Goal: Task Accomplishment & Management: Use online tool/utility

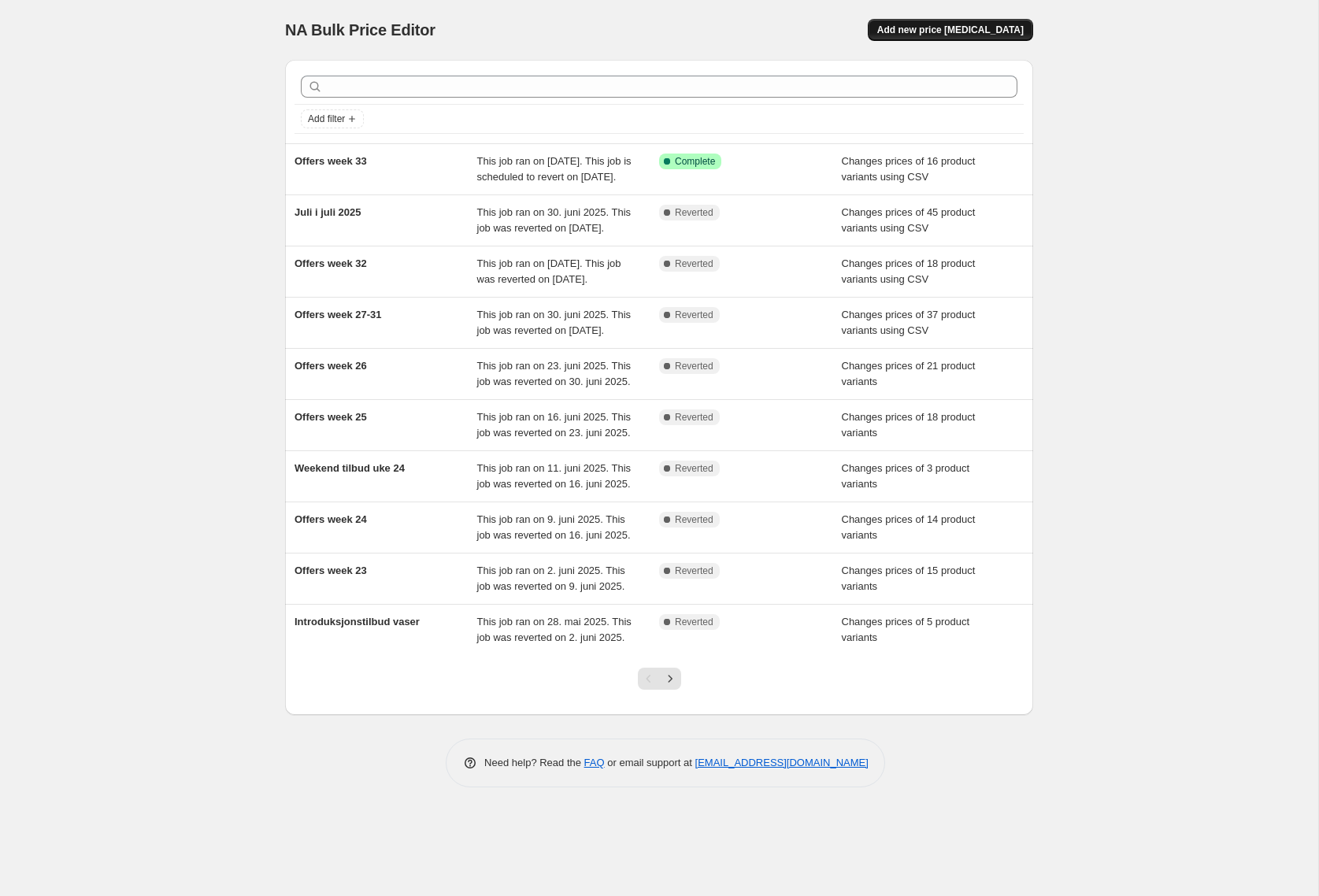
click at [950, 31] on span "Add new price [MEDICAL_DATA]" at bounding box center [950, 29] width 146 height 12
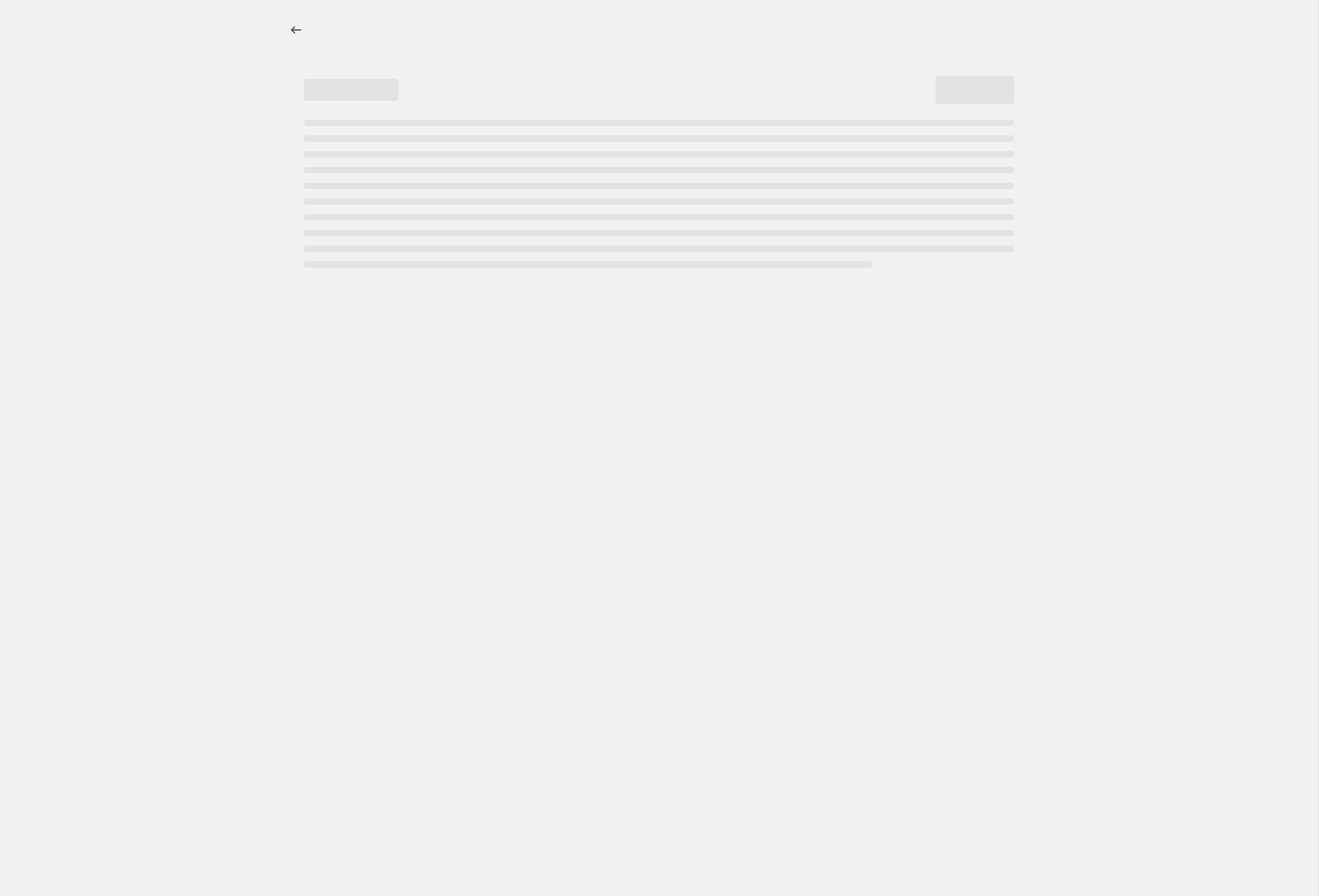
select select "percentage"
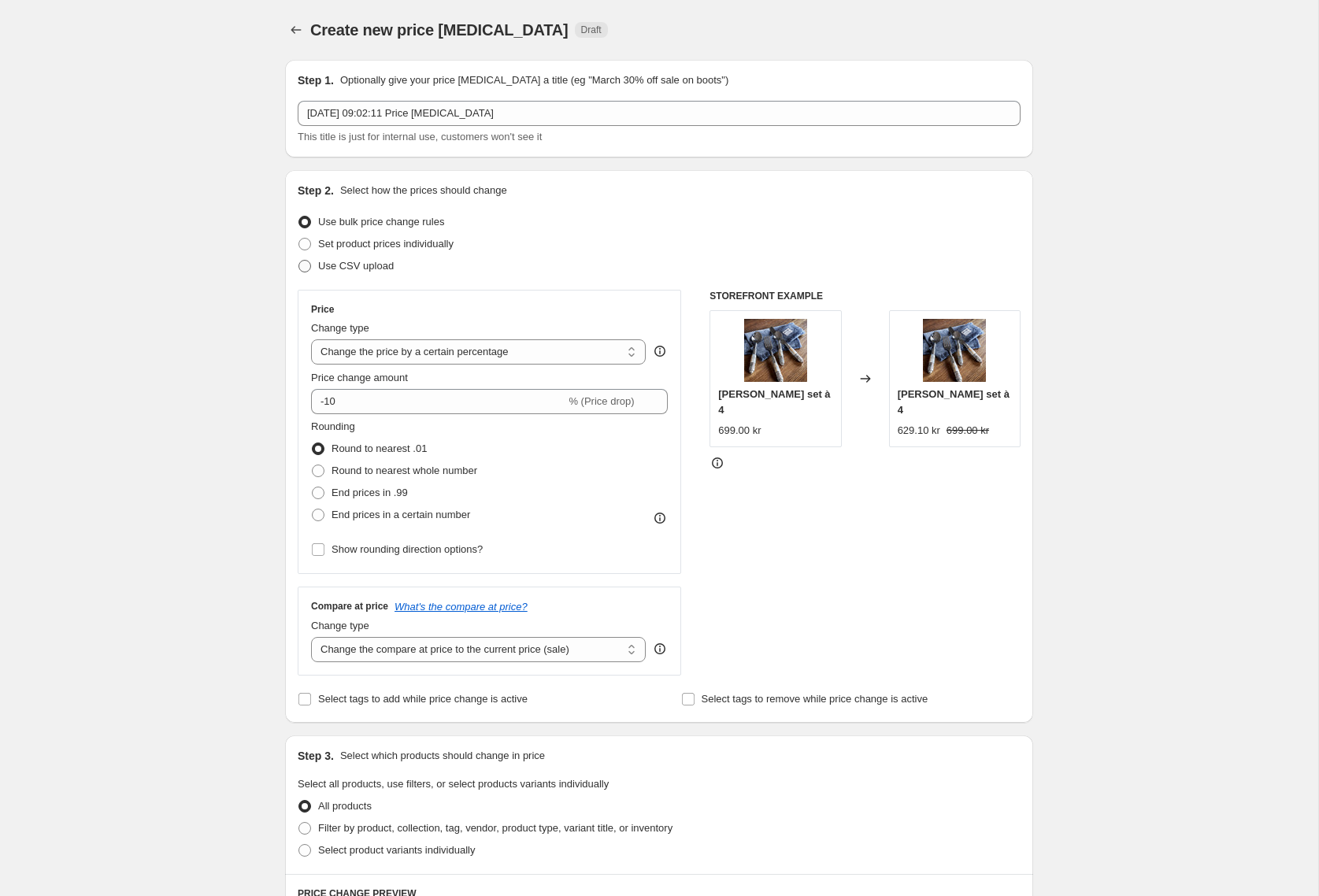
click at [307, 265] on span at bounding box center [304, 266] width 12 height 12
click at [299, 261] on input "Use CSV upload" at bounding box center [298, 260] width 1 height 1
radio input "true"
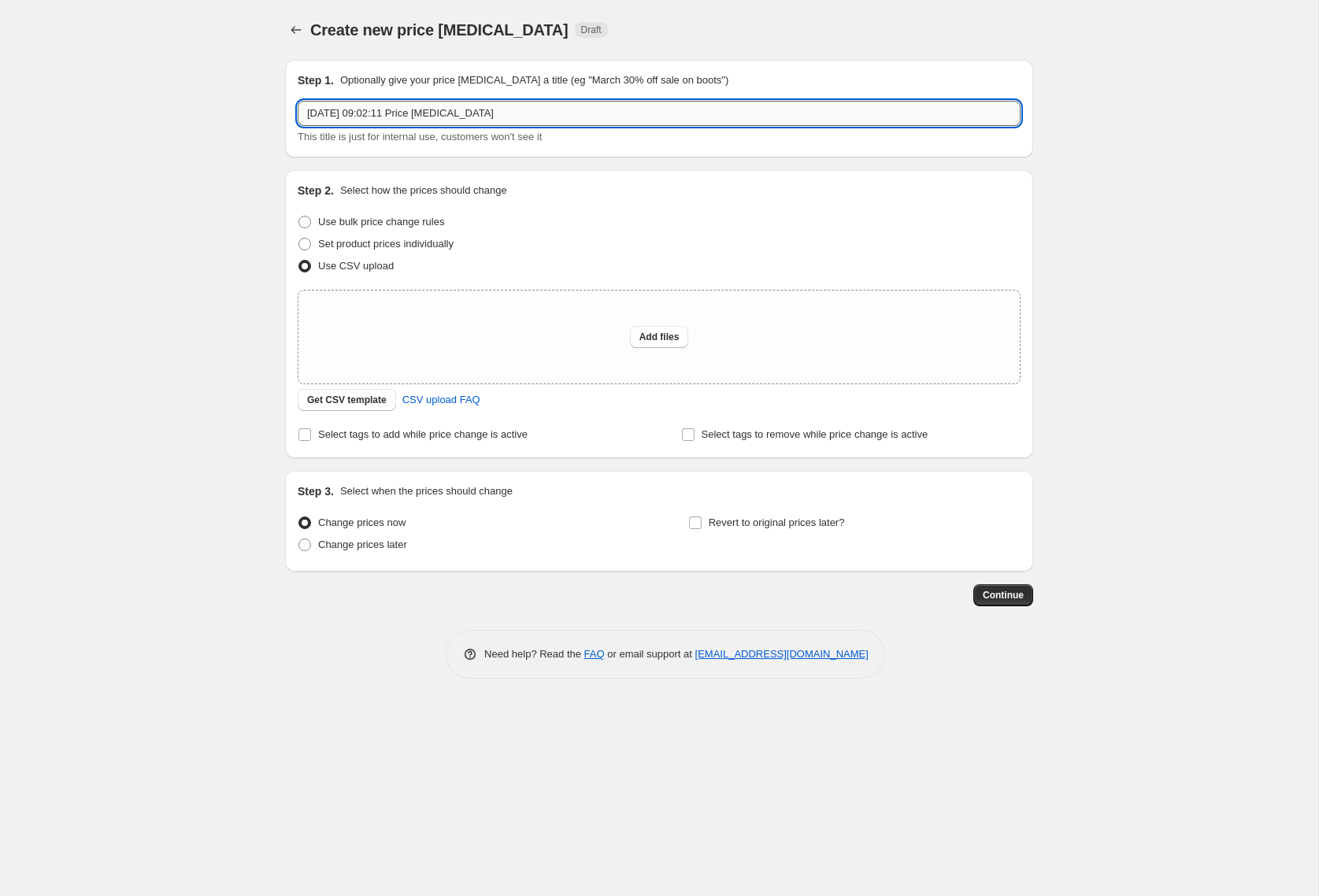
click at [578, 116] on input "18. aug. 2025, 09:02:11 Price change job" at bounding box center [660, 113] width 723 height 25
drag, startPoint x: 578, startPoint y: 117, endPoint x: -65, endPoint y: 69, distance: 644.8
click at [298, 101] on input "18. aug. 2025, 09:02:11 Price change job" at bounding box center [660, 113] width 723 height 25
type input "Offers week 34"
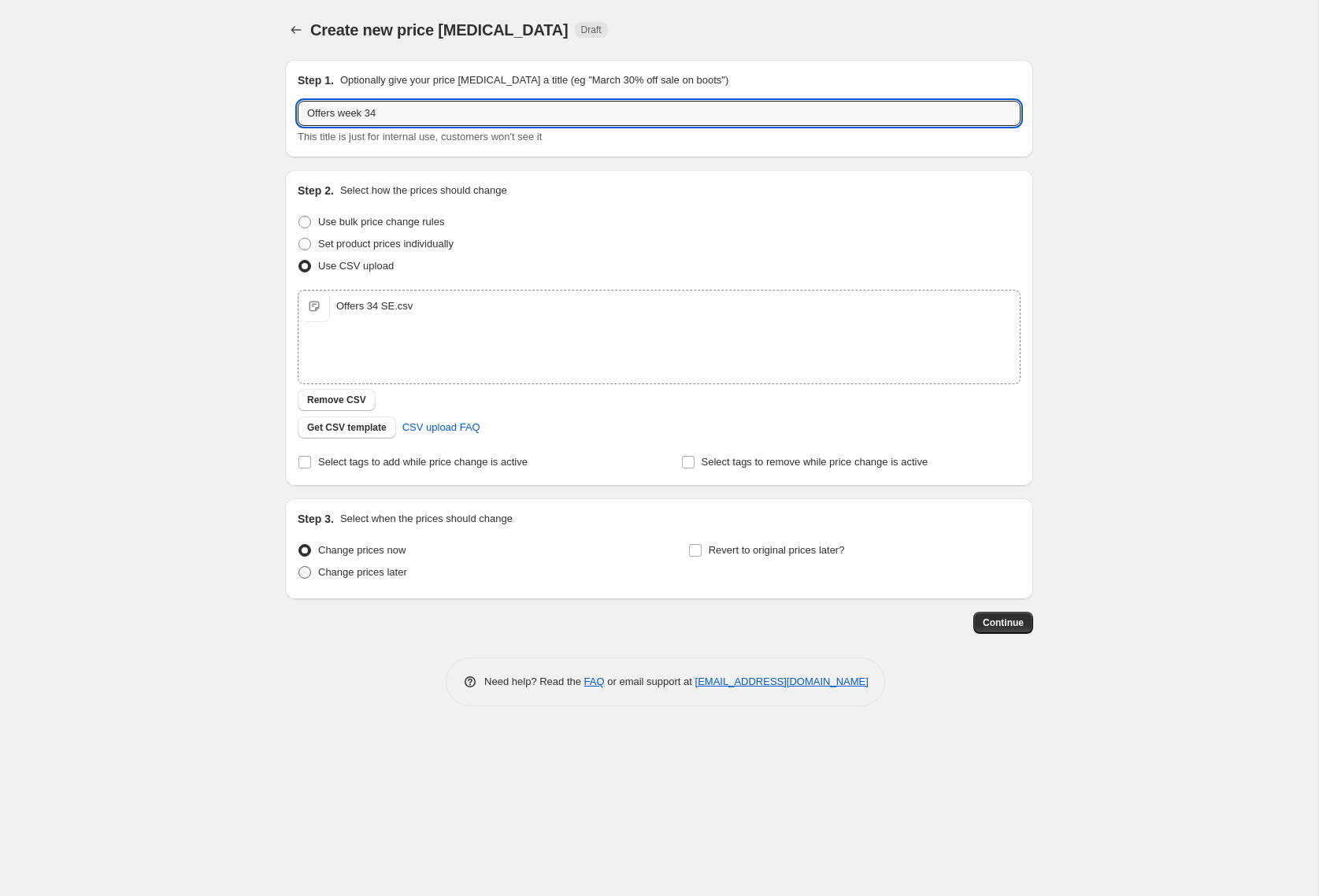
click at [305, 573] on span at bounding box center [304, 572] width 12 height 12
click at [299, 567] on input "Change prices later" at bounding box center [298, 566] width 1 height 1
radio input "true"
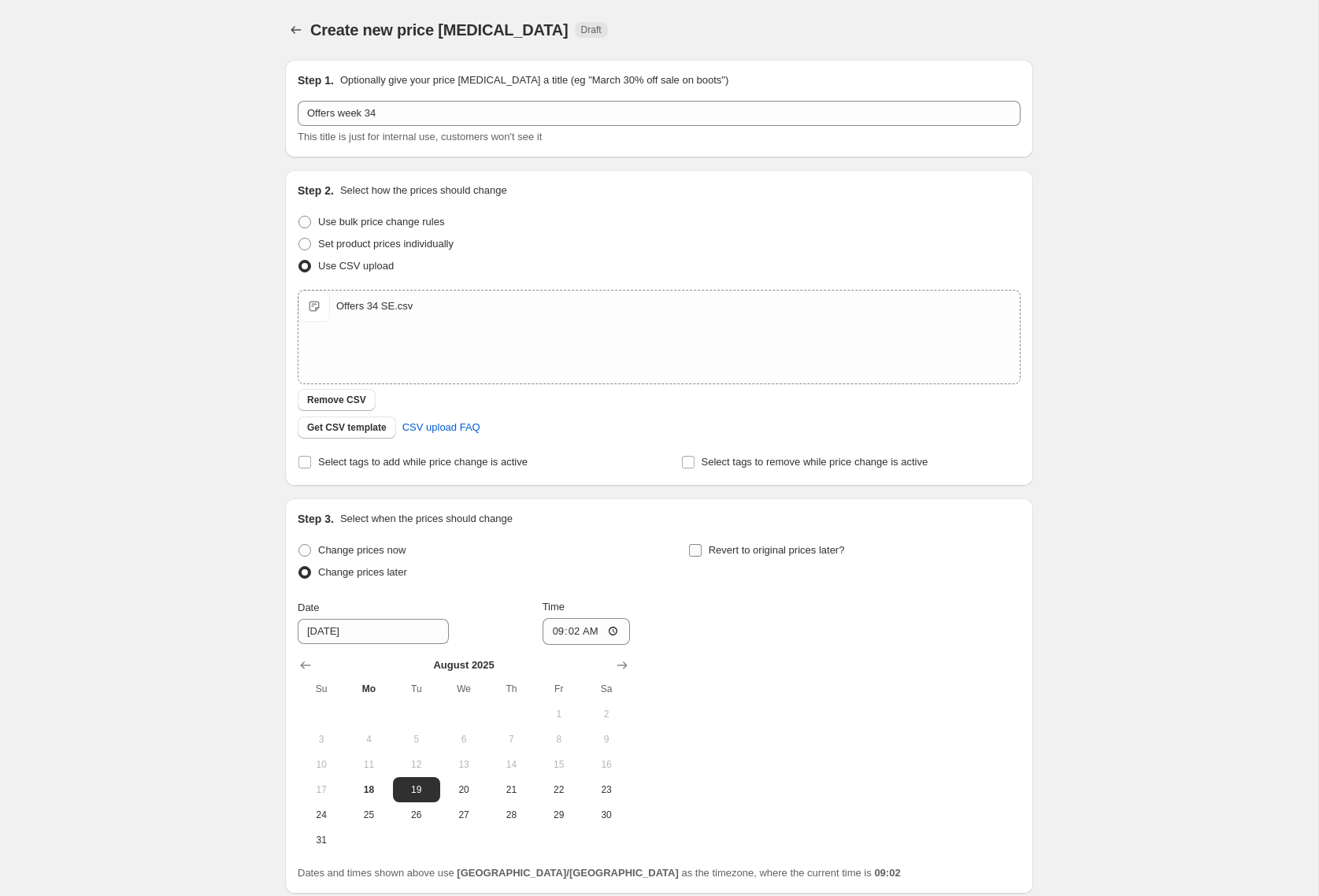
click at [702, 552] on label "Revert to original prices later?" at bounding box center [767, 550] width 157 height 22
click at [701, 552] on input "Revert to original prices later?" at bounding box center [695, 551] width 12 height 12
checkbox input "true"
click at [360, 787] on span "18" at bounding box center [369, 790] width 35 height 12
type input "[DATE]"
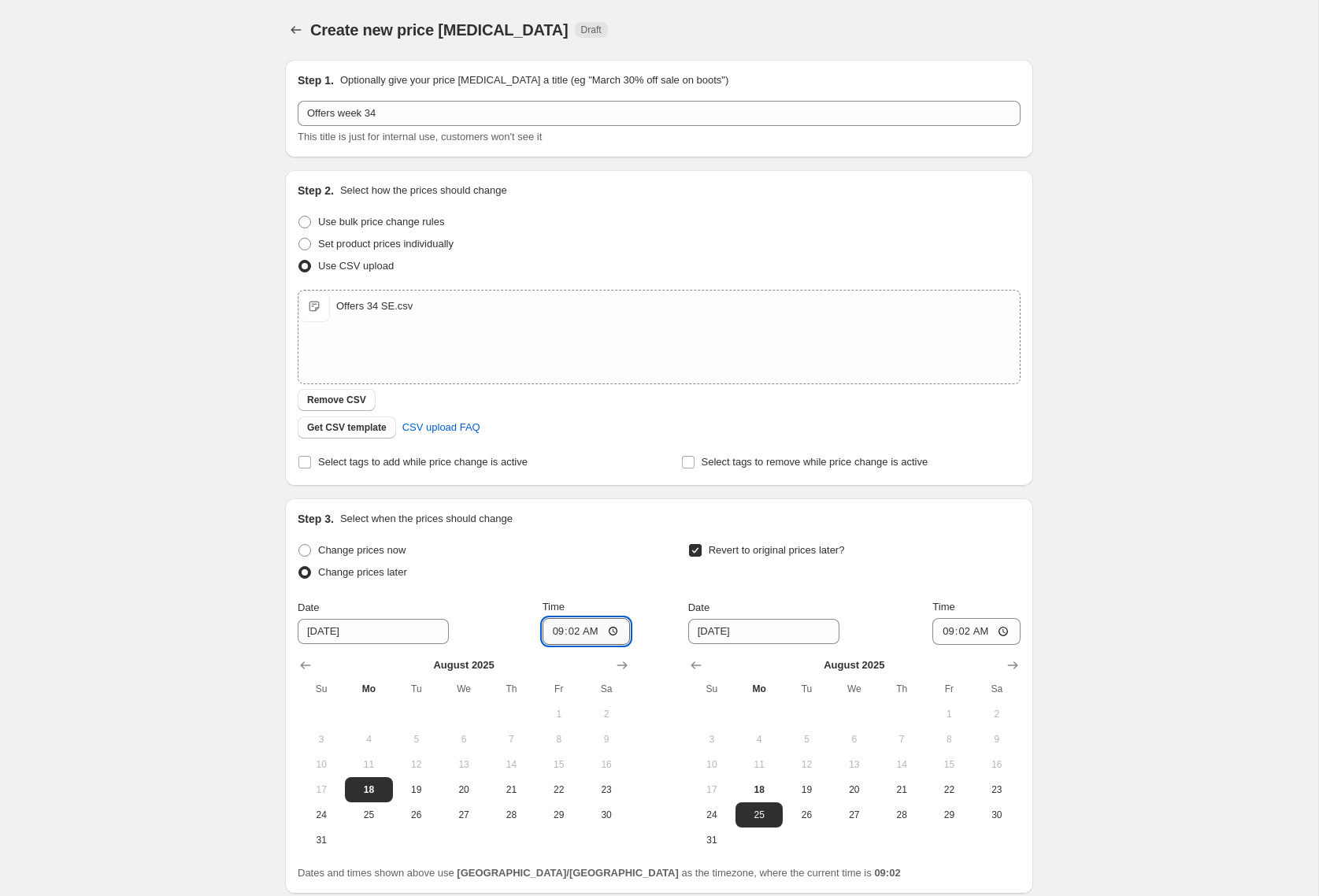
click at [594, 635] on input "09:02" at bounding box center [586, 632] width 88 height 27
type input "15:00"
click at [977, 631] on input "09:02" at bounding box center [976, 632] width 88 height 27
type input "14:55"
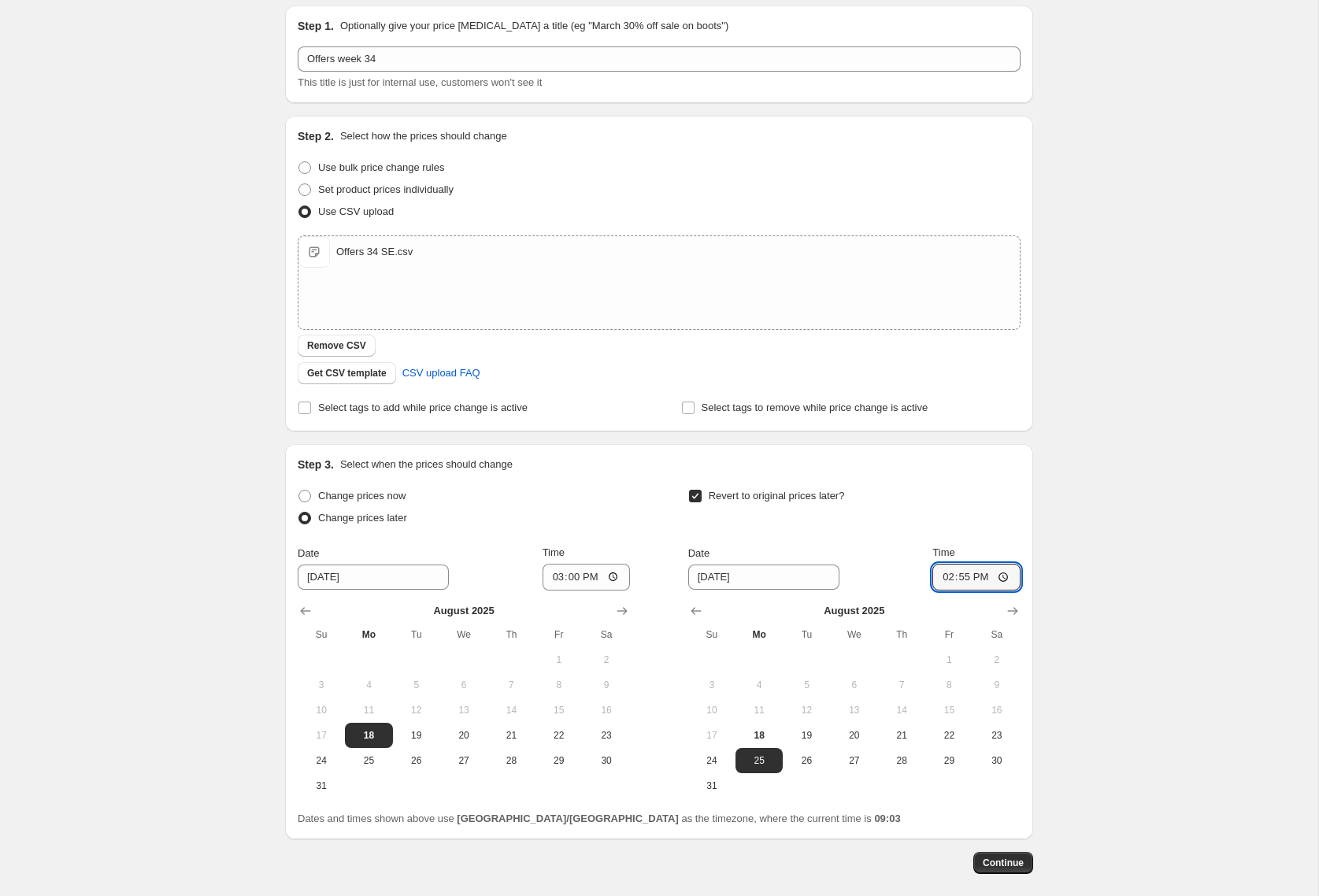
scroll to position [127, 0]
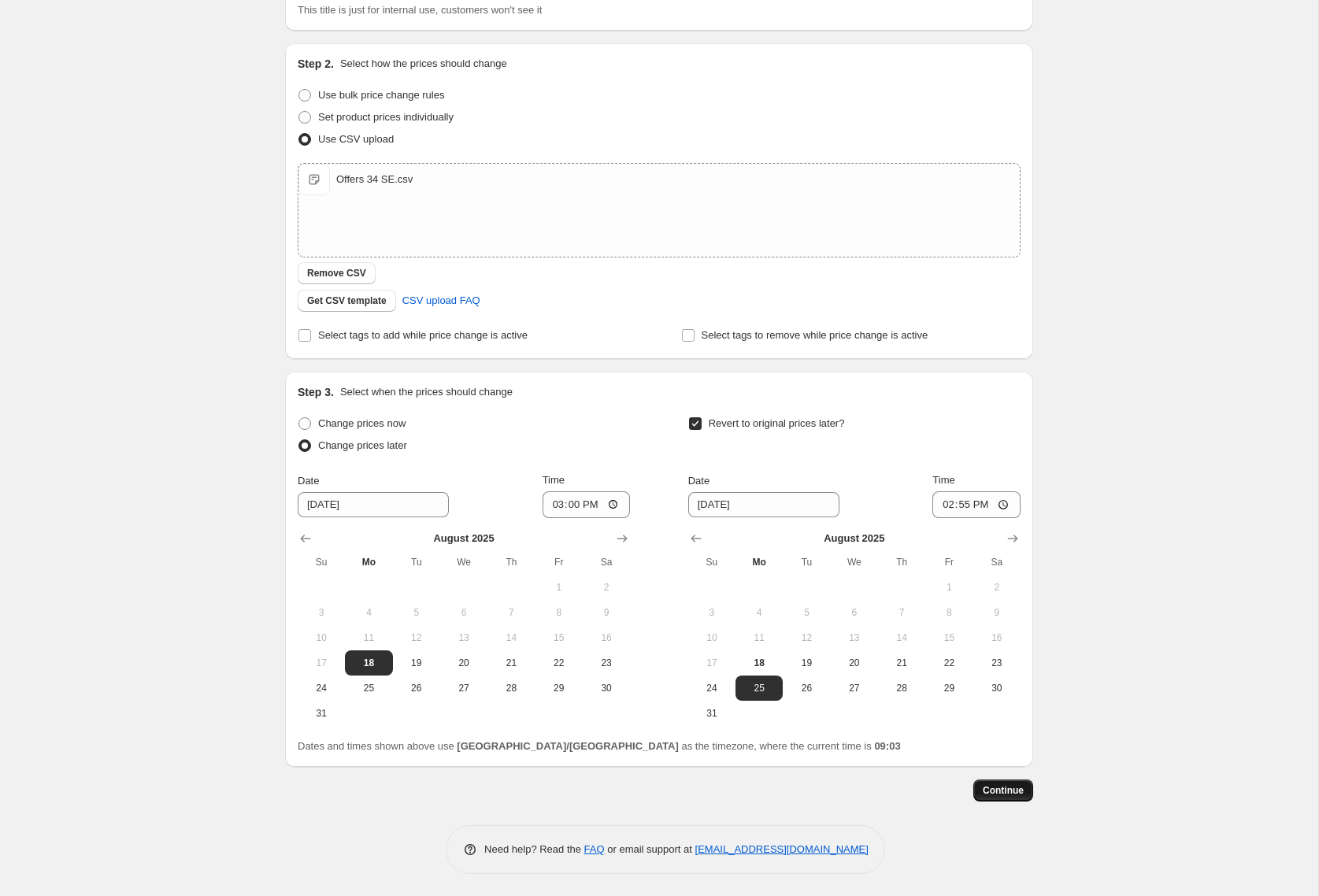
click at [1006, 790] on span "Continue" at bounding box center [1003, 791] width 41 height 12
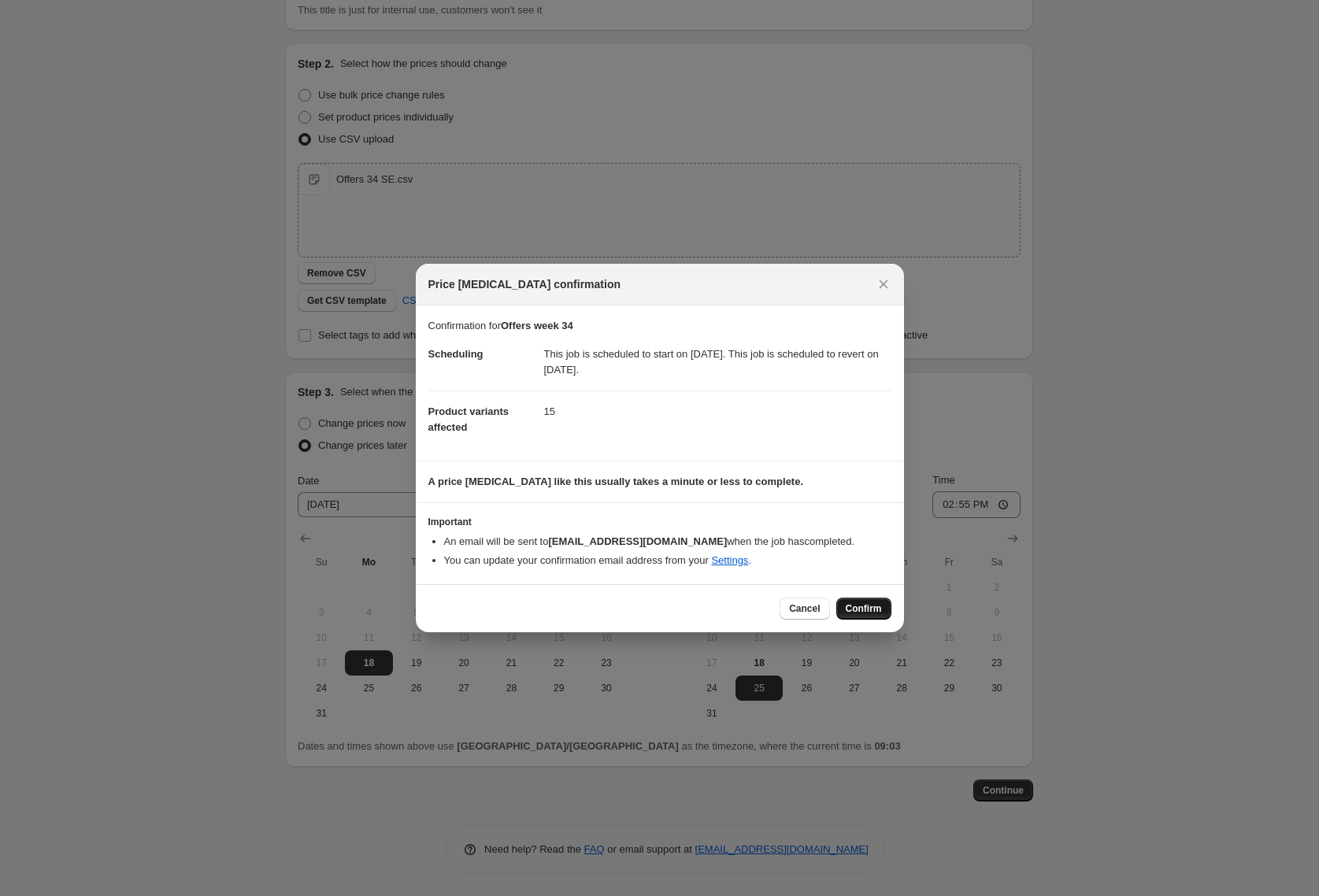
click at [862, 606] on span "Confirm" at bounding box center [864, 609] width 37 height 12
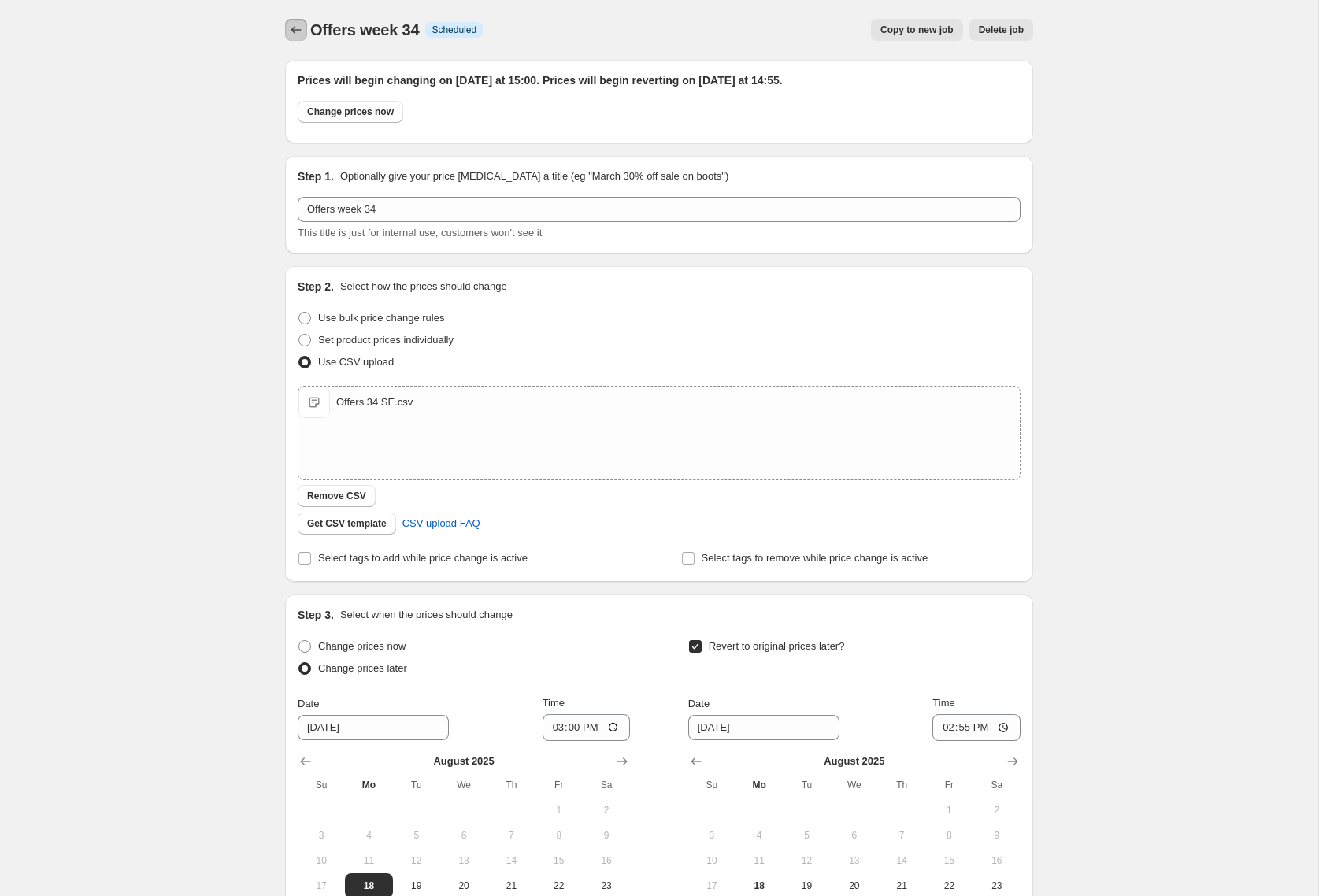
click at [295, 28] on icon "Price change jobs" at bounding box center [296, 30] width 16 height 16
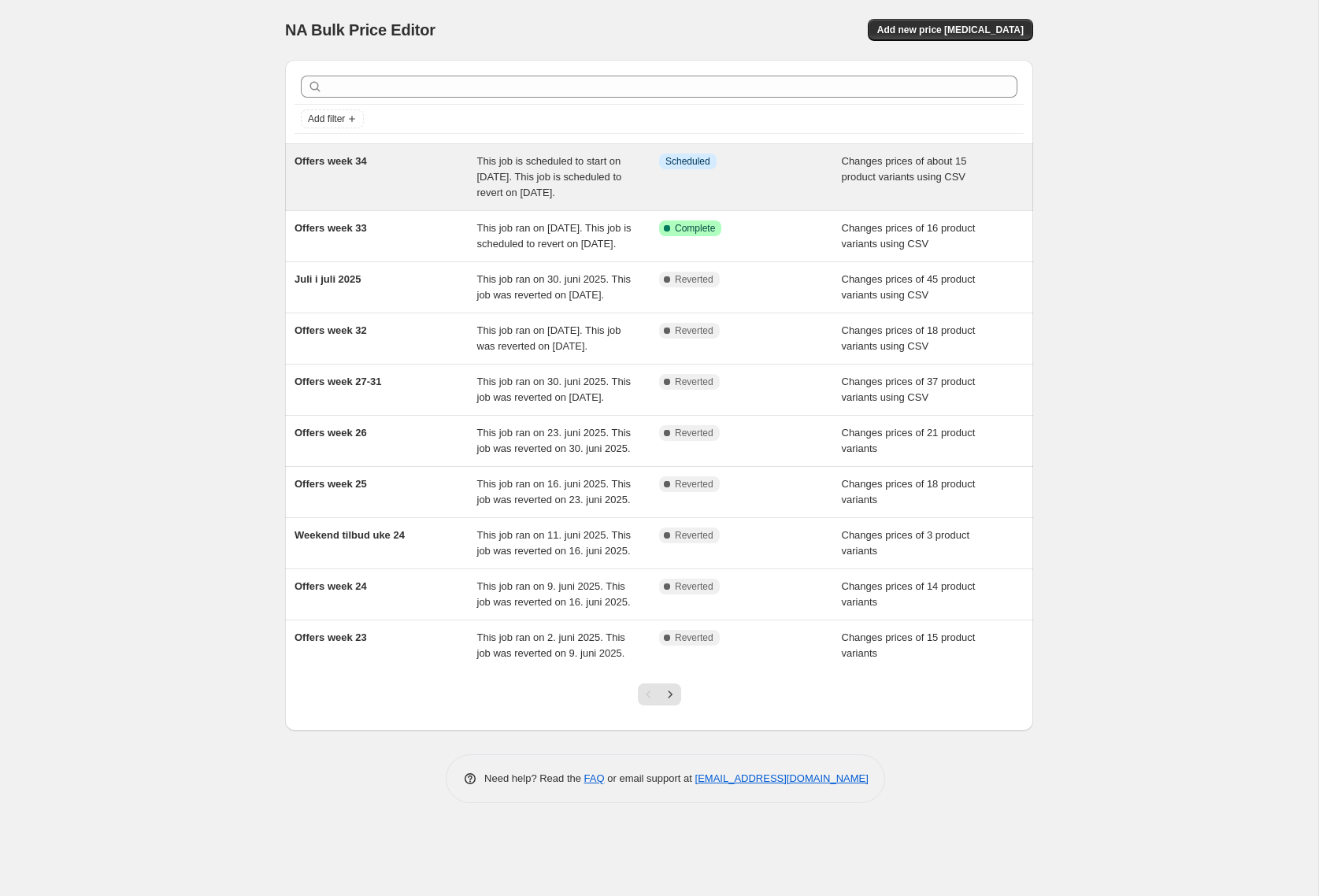
click at [582, 201] on div "This job is scheduled to start on [DATE]. This job is scheduled to revert on [D…" at bounding box center [568, 177] width 183 height 47
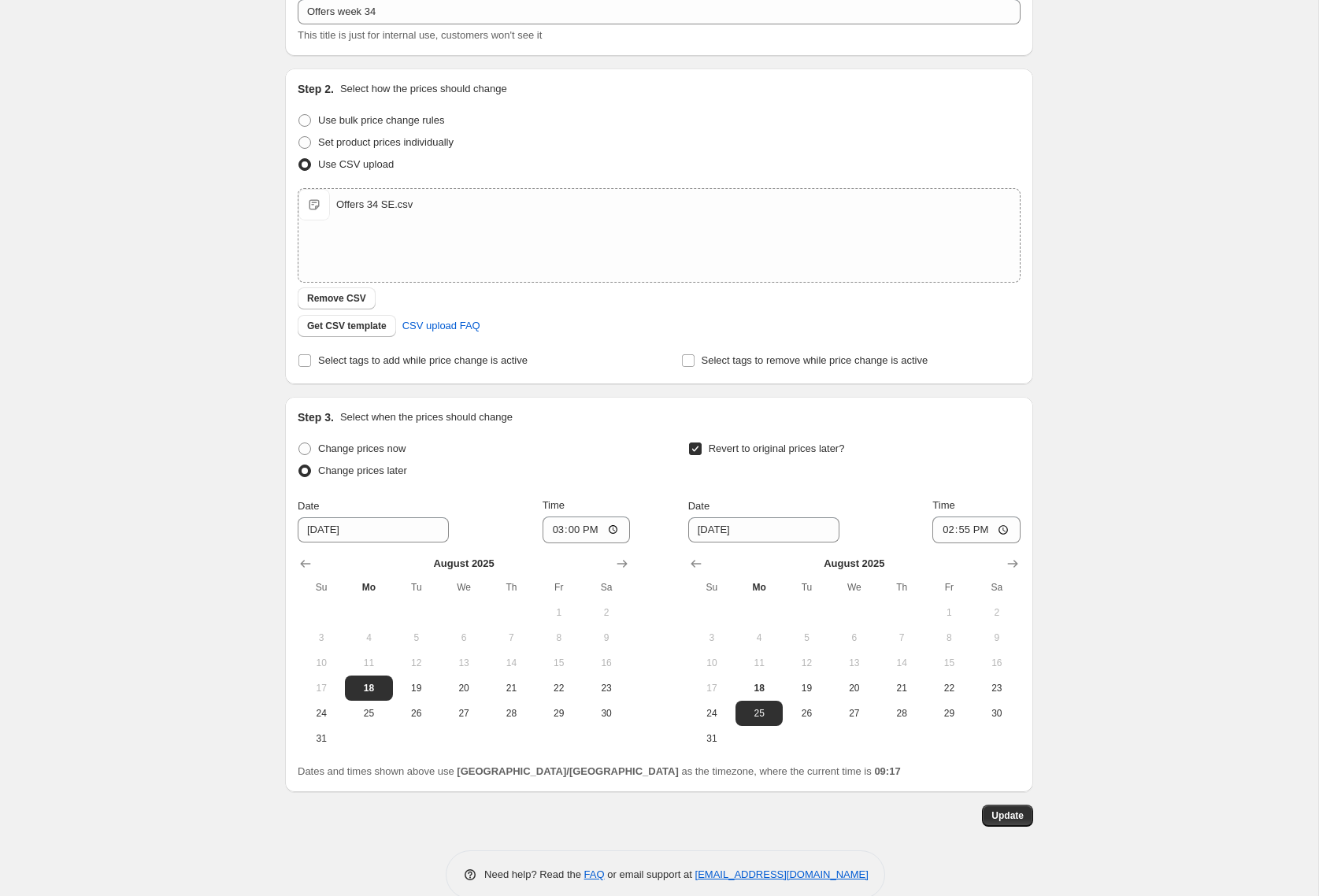
scroll to position [214, 0]
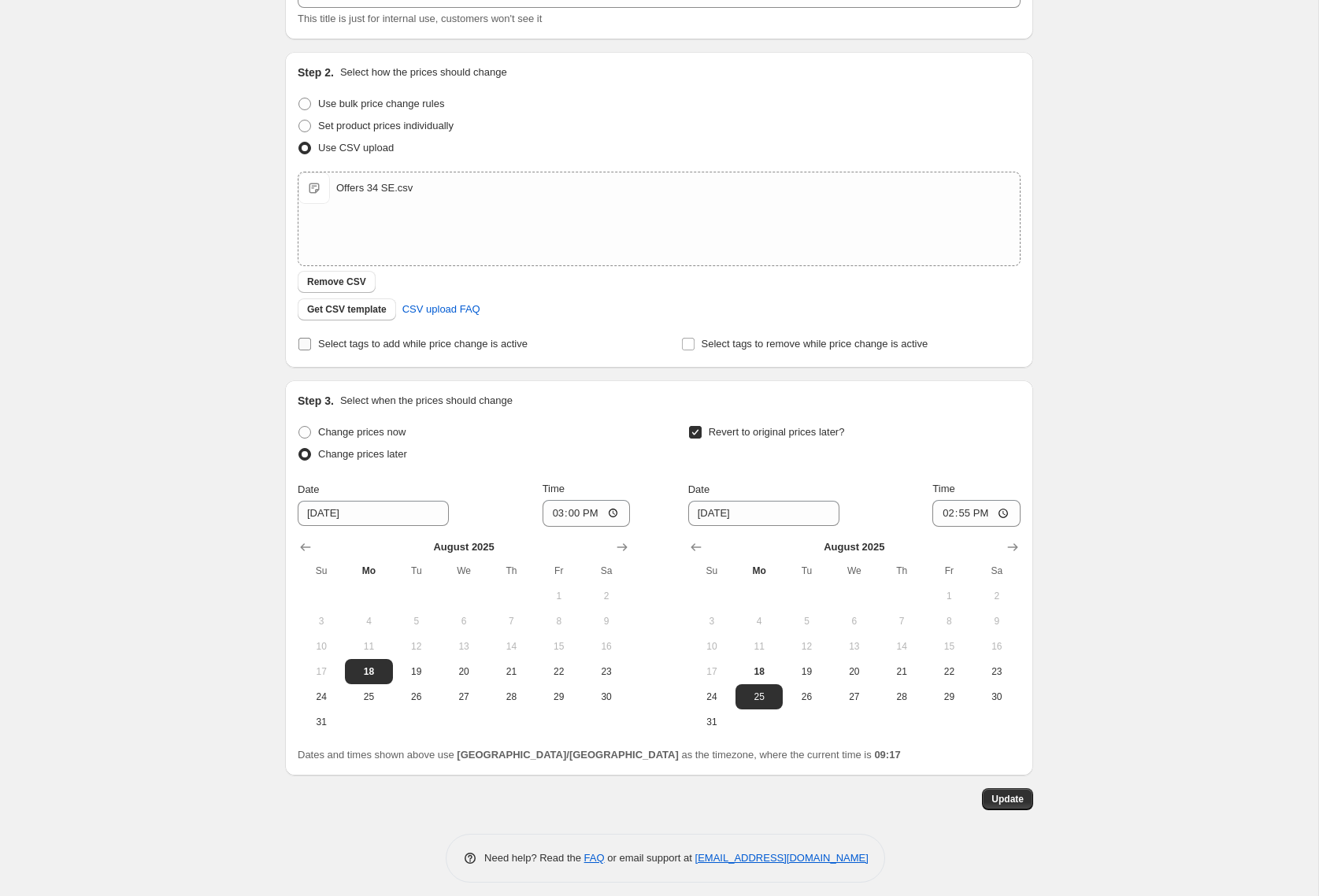
click at [305, 339] on input "Select tags to add while price change is active" at bounding box center [304, 344] width 12 height 12
checkbox input "true"
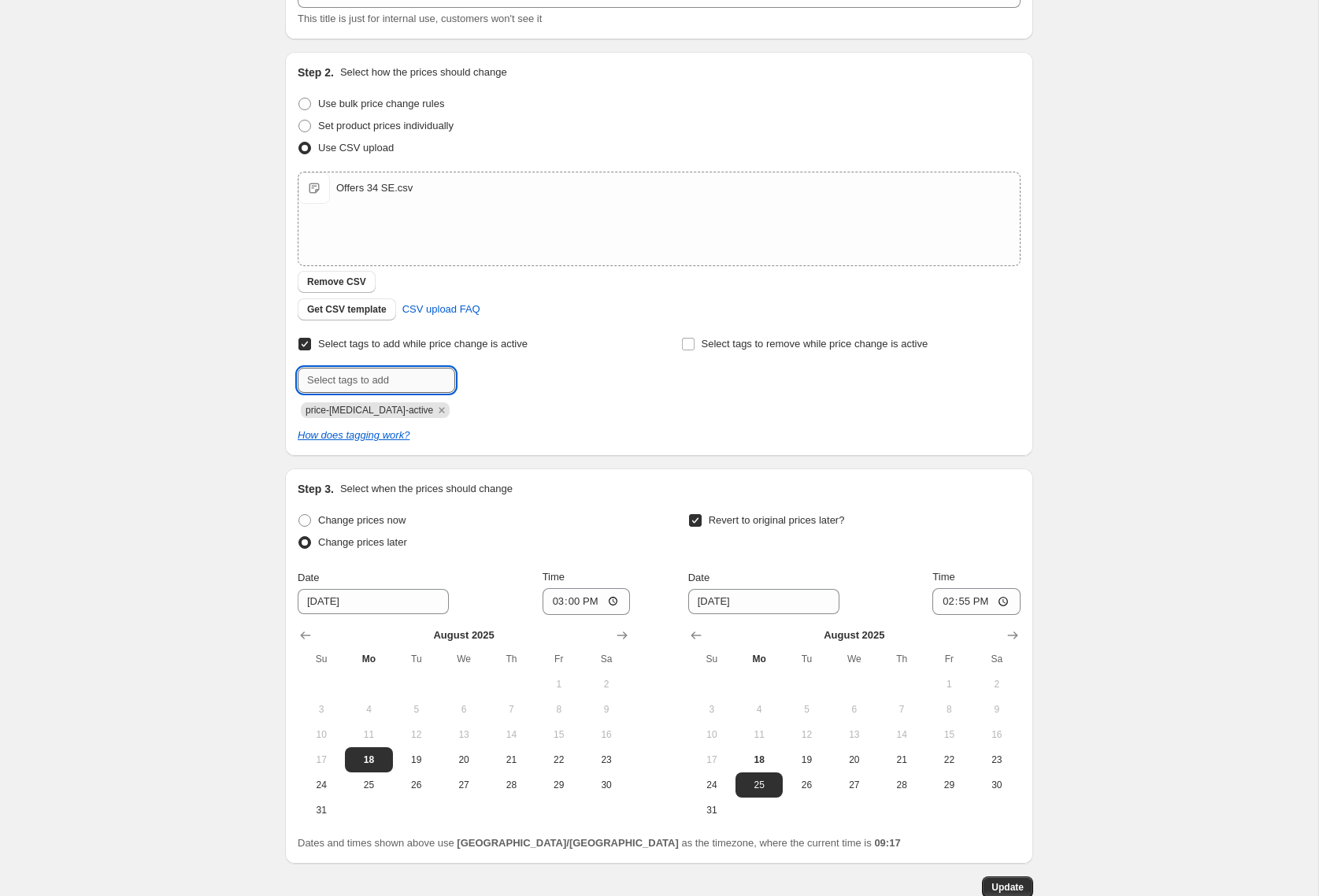
click at [328, 386] on input "text" at bounding box center [377, 380] width 157 height 25
type input "campaign_weekly"
click at [544, 380] on span "campaign_wee..." at bounding box center [527, 378] width 75 height 11
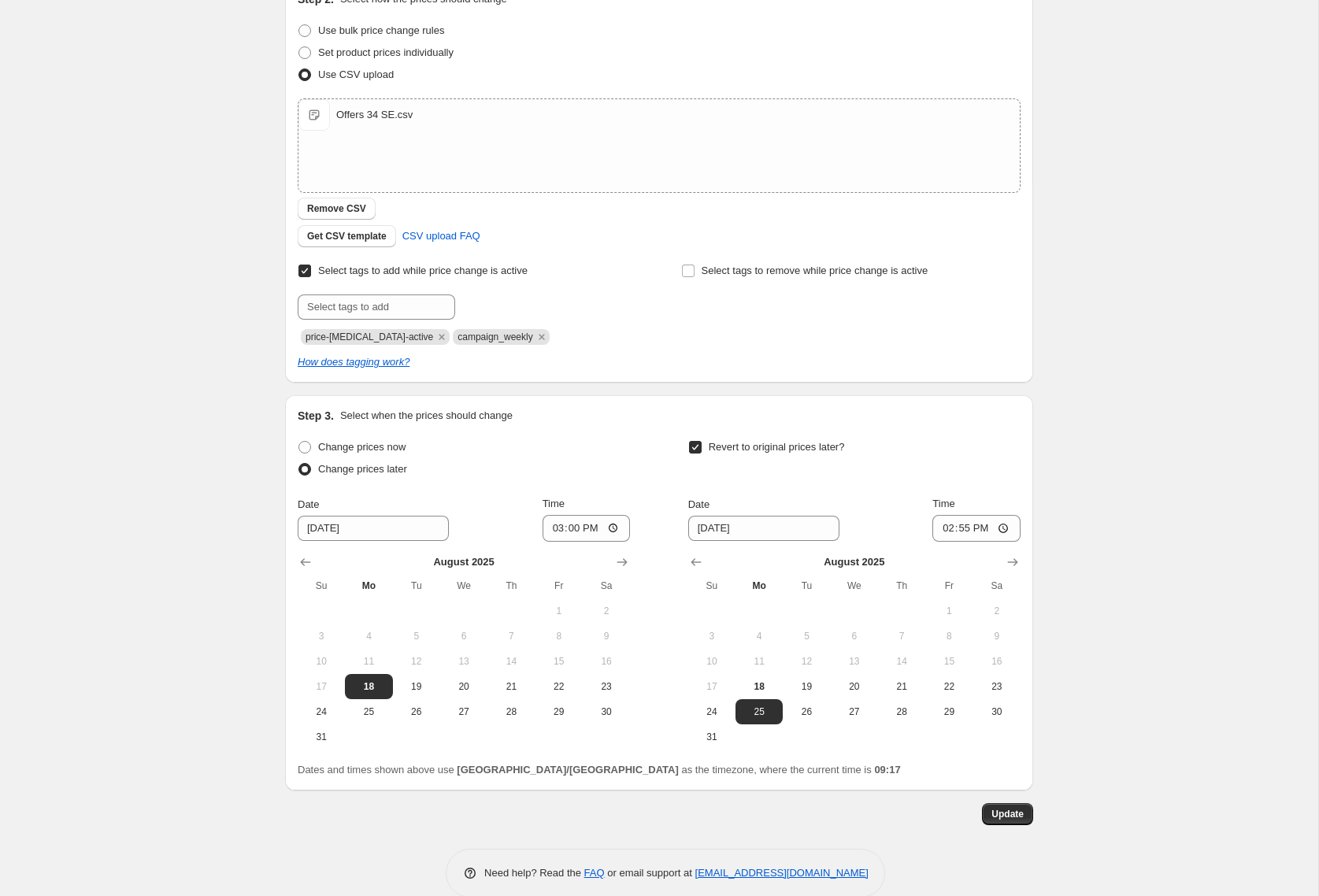
scroll to position [311, 0]
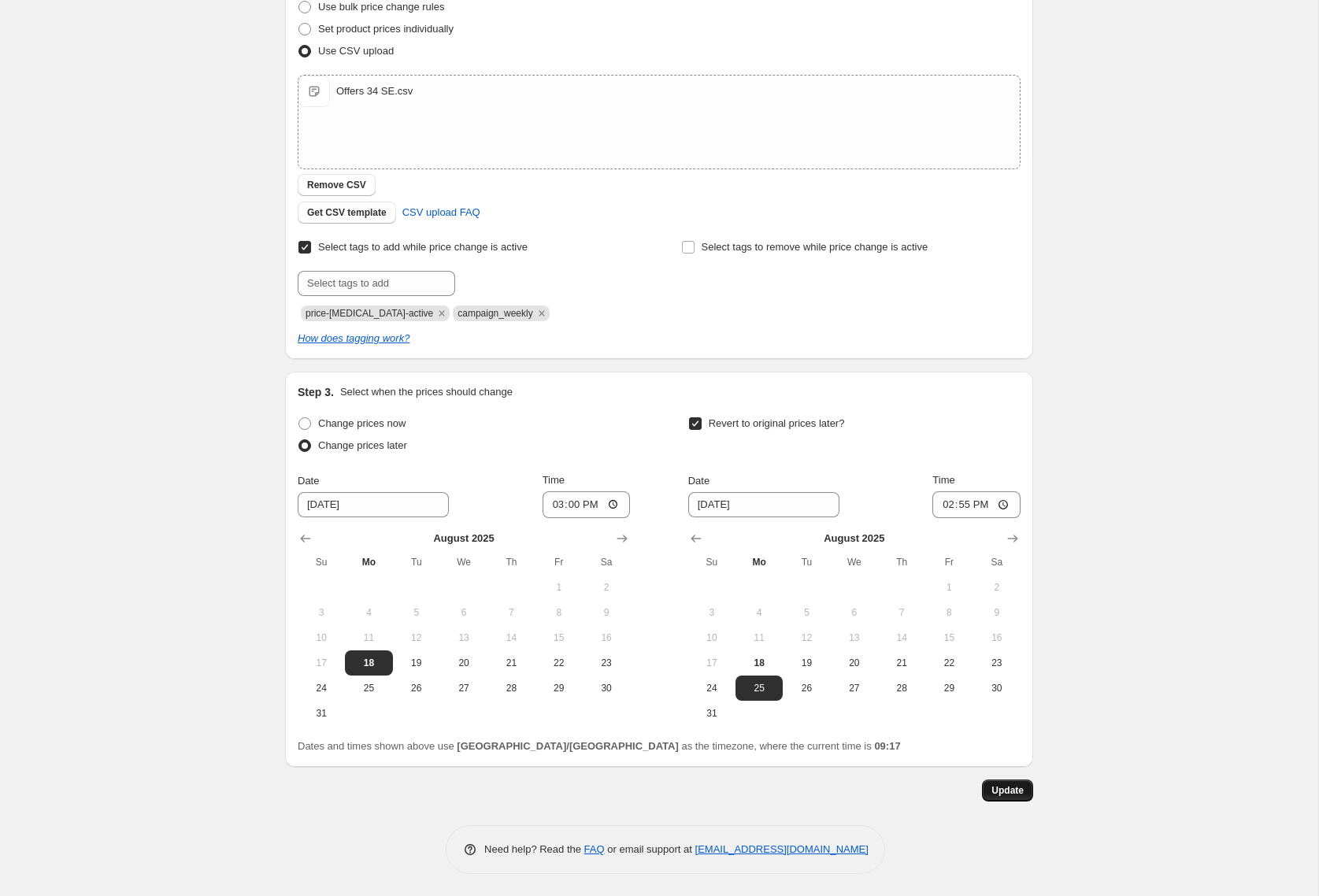
click at [1016, 793] on span "Update" at bounding box center [1008, 791] width 32 height 12
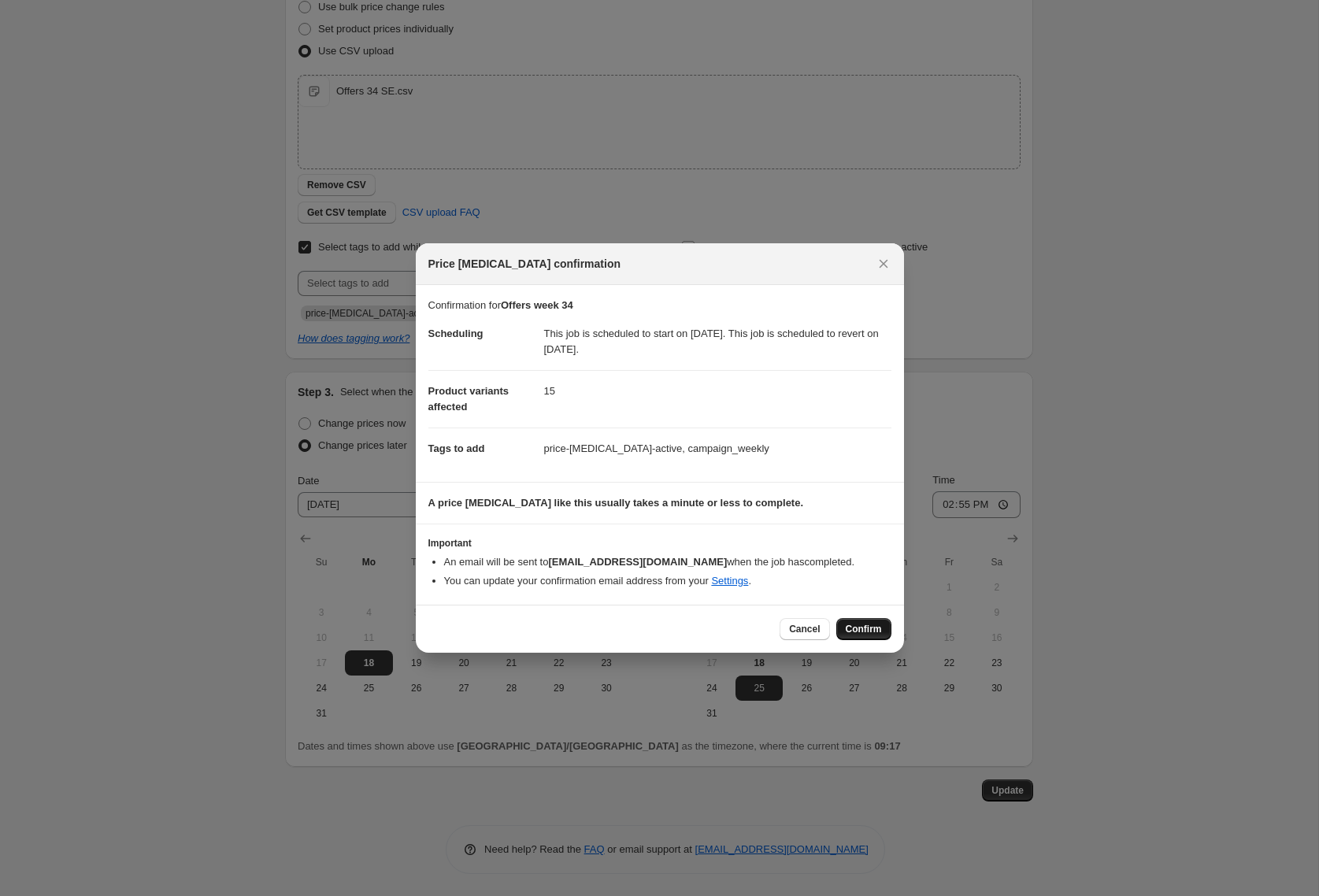
click at [859, 623] on button "Confirm" at bounding box center [864, 629] width 55 height 22
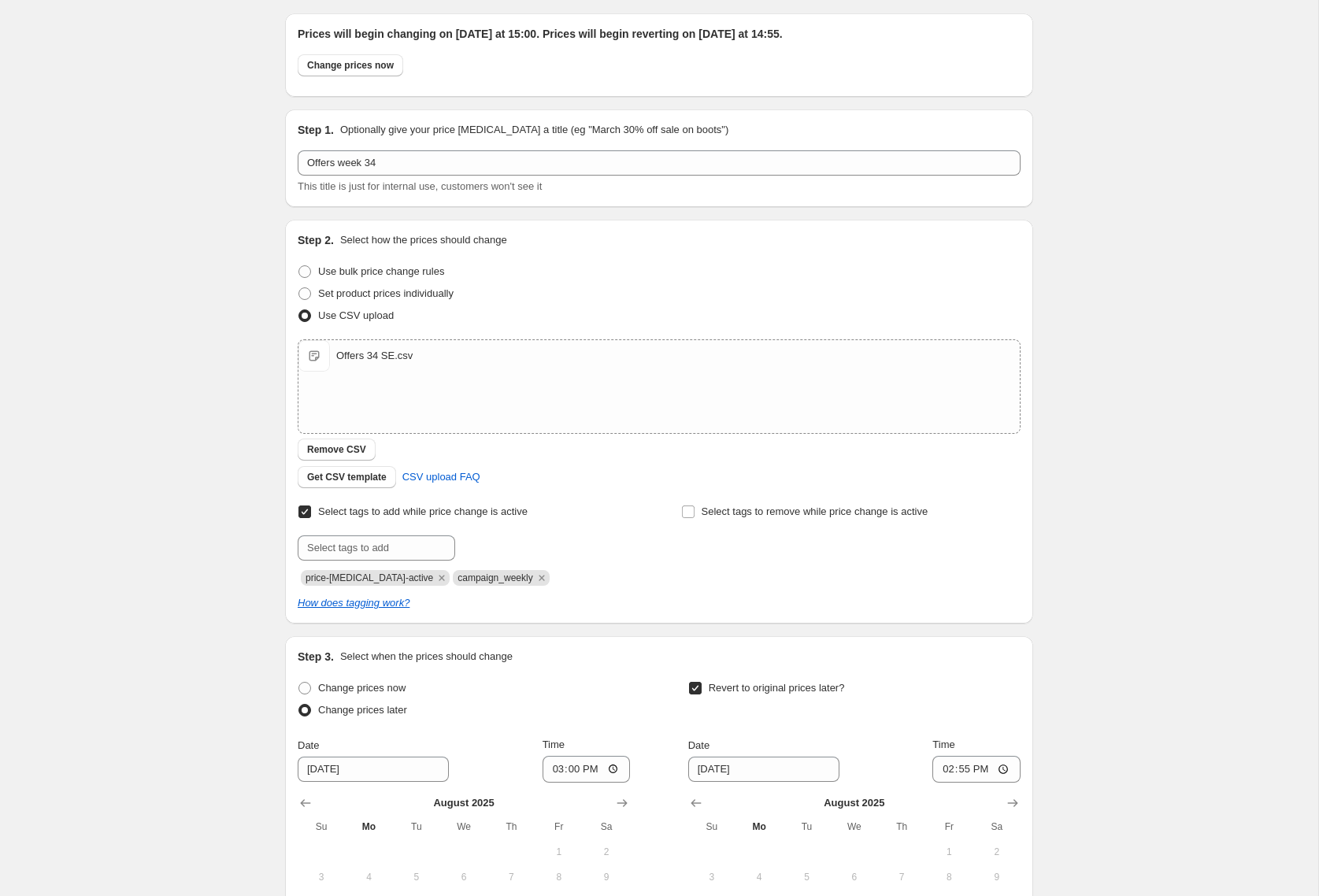
scroll to position [0, 0]
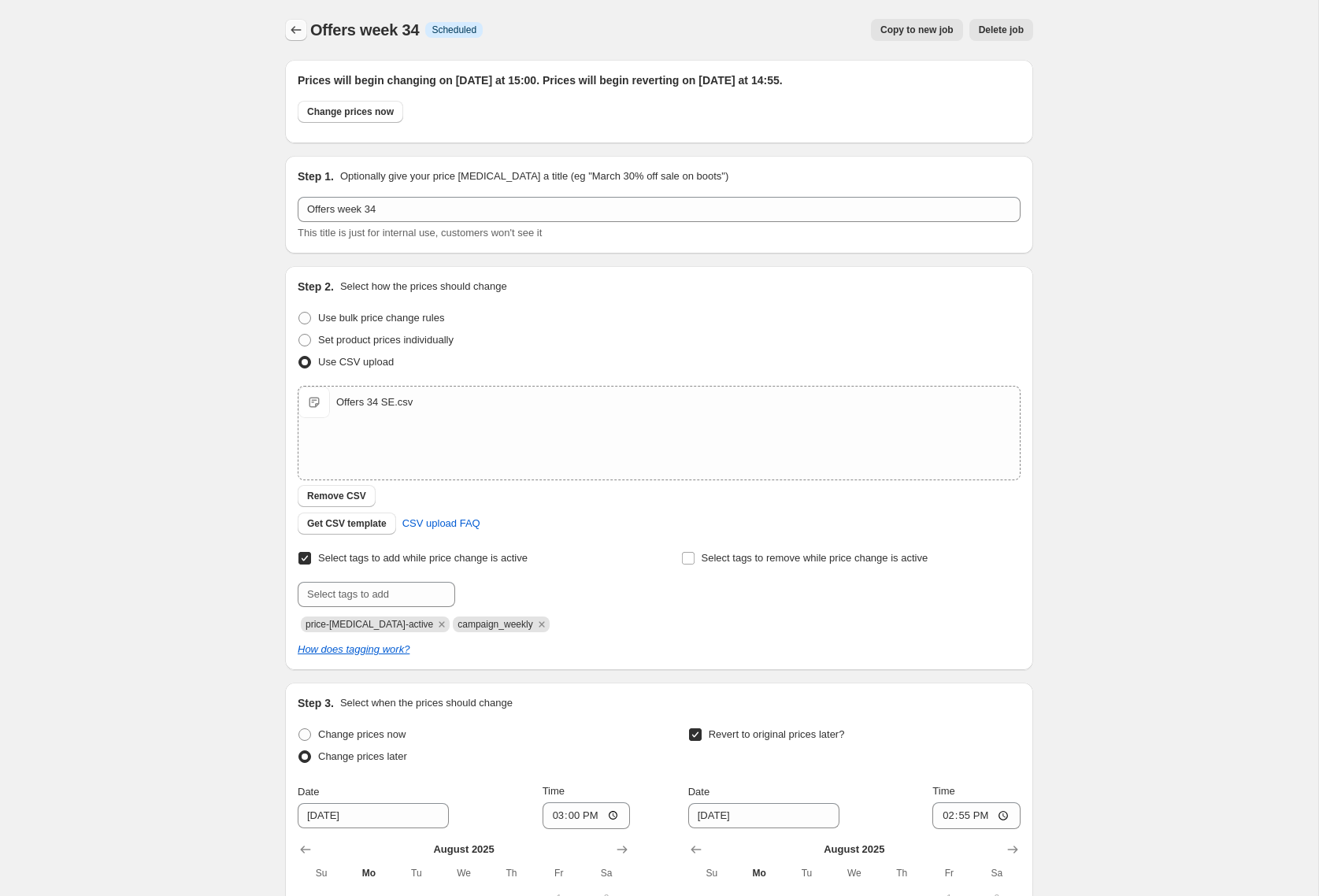
click at [301, 36] on icon "Price change jobs" at bounding box center [296, 30] width 16 height 16
